Goal: Communication & Community: Answer question/provide support

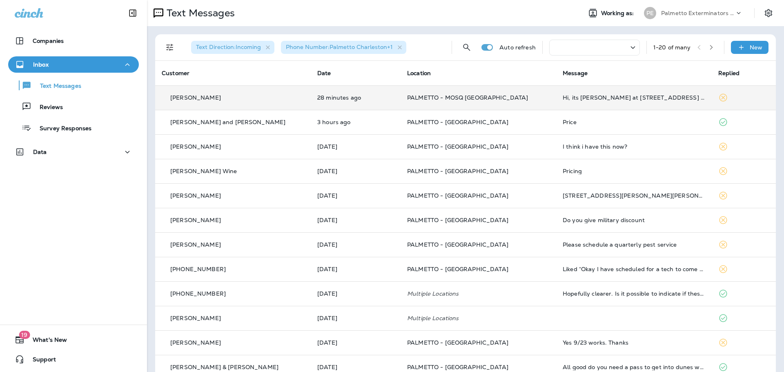
click at [440, 103] on td "PALMETTO - MOSQ [GEOGRAPHIC_DATA]" at bounding box center [478, 97] width 156 height 24
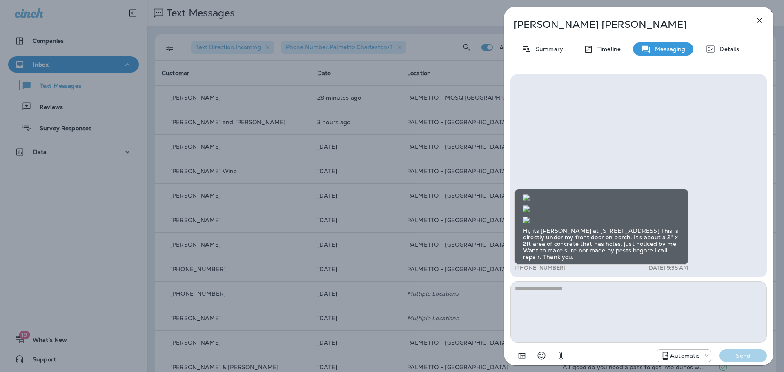
scroll to position [-217, 0]
click at [529, 194] on img at bounding box center [526, 197] width 7 height 7
click at [529, 210] on img at bounding box center [526, 208] width 7 height 7
click at [529, 194] on img at bounding box center [526, 197] width 7 height 7
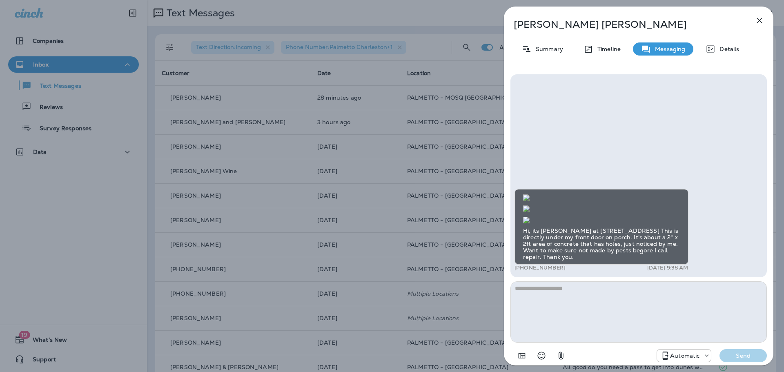
click at [529, 217] on img at bounding box center [526, 220] width 7 height 7
click at [529, 194] on img at bounding box center [526, 197] width 7 height 7
click at [392, 72] on div "Carol Gossage Summary Timeline Messaging Details Hi, its Carol Gossage at 1445 …" at bounding box center [392, 186] width 784 height 372
